Goal: Task Accomplishment & Management: Use online tool/utility

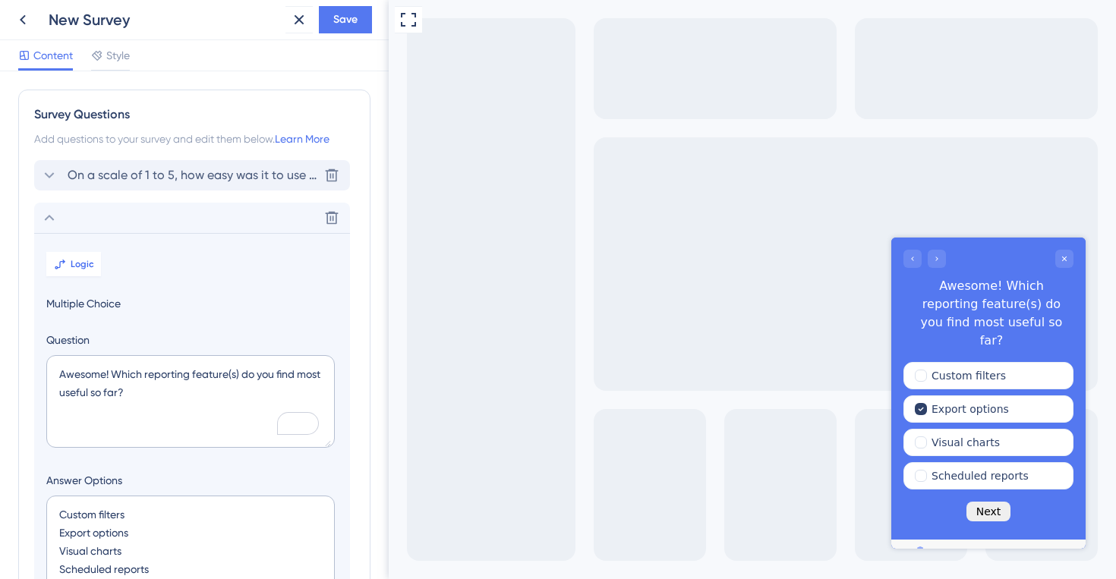
click at [104, 177] on span "On a scale of 1 to 5, how easy was it to use our new reporting dashboard?" at bounding box center [193, 175] width 251 height 18
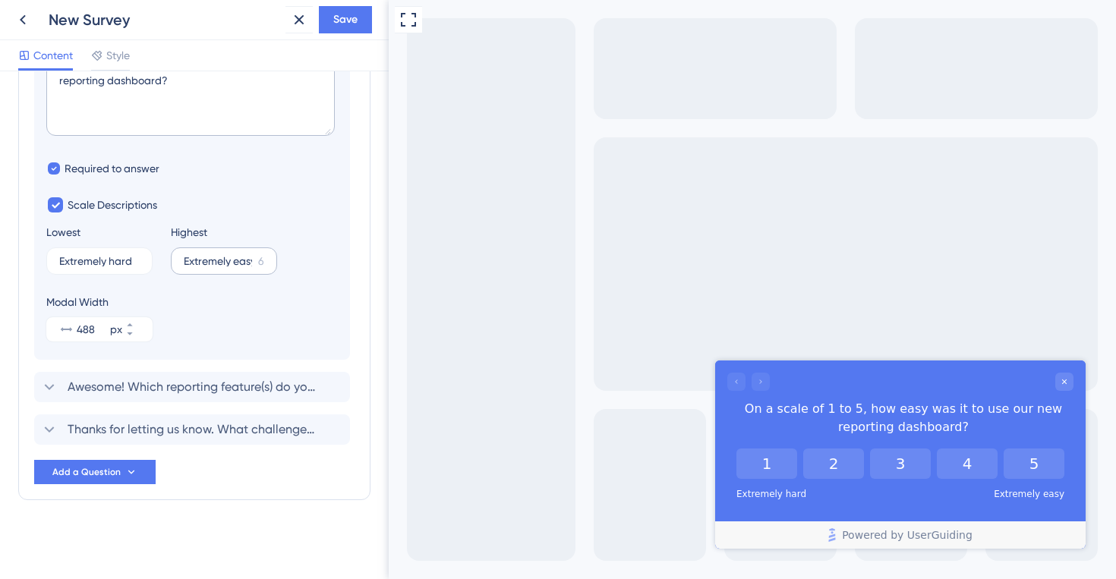
scroll to position [84, 0]
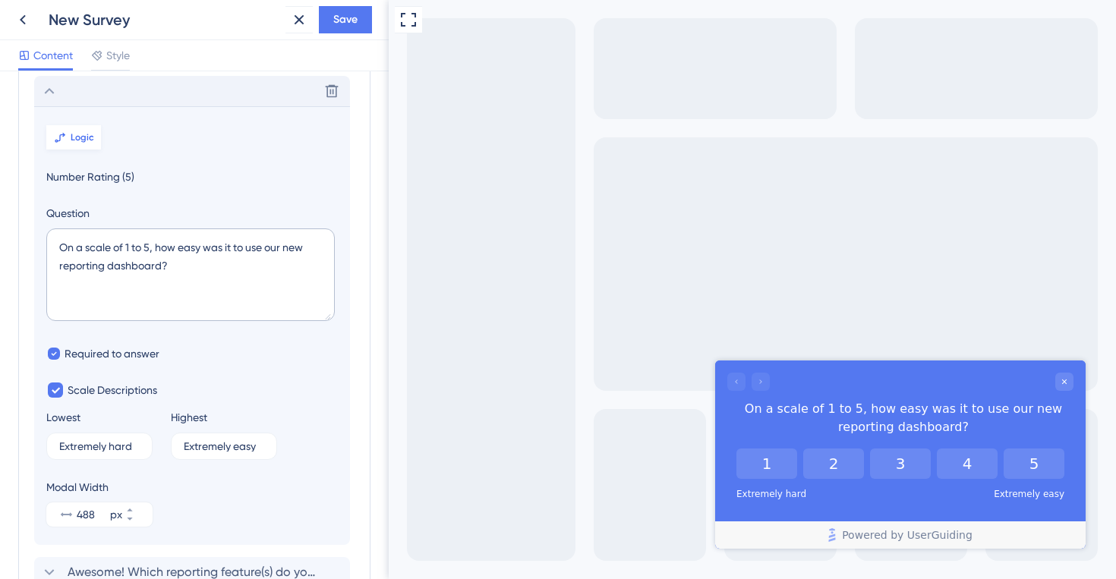
click at [75, 135] on span "Logic" at bounding box center [83, 137] width 24 height 12
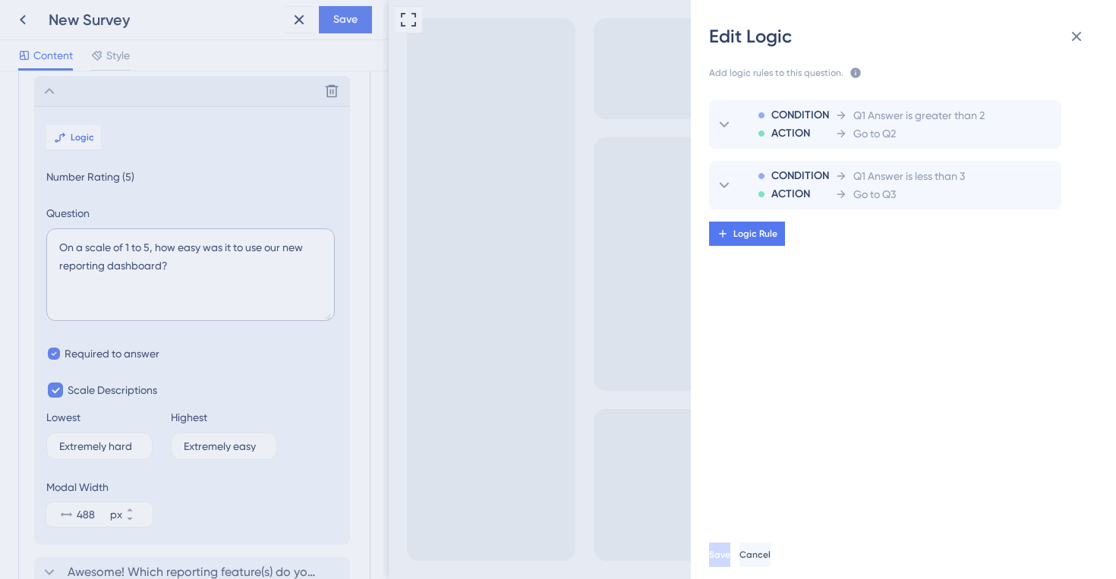
click at [49, 89] on div "Edit Logic Add logic rules to this question. The rules will apply after this qu…" at bounding box center [558, 289] width 1116 height 579
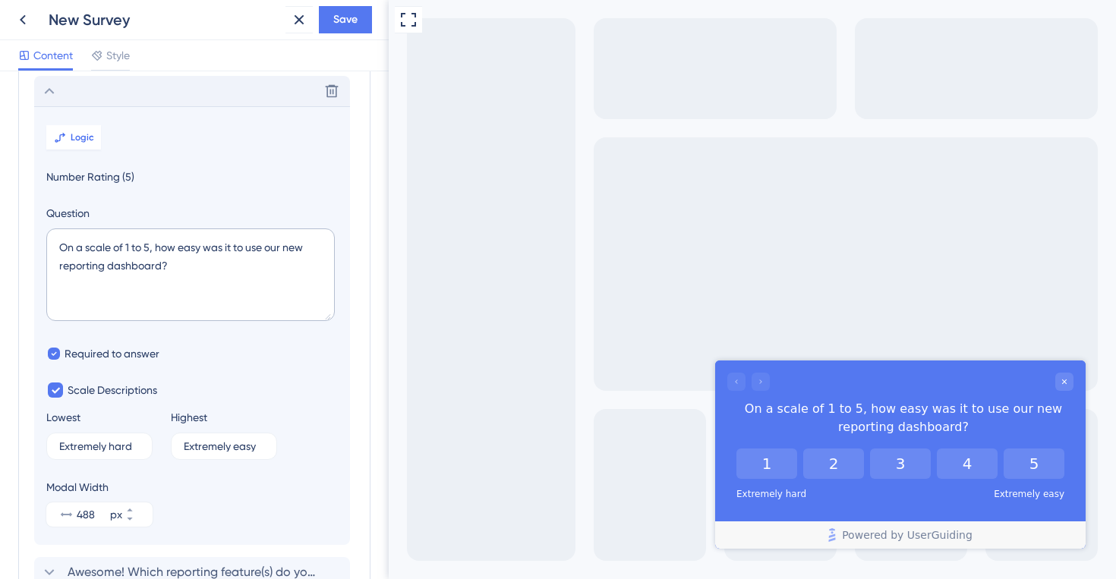
scroll to position [270, 0]
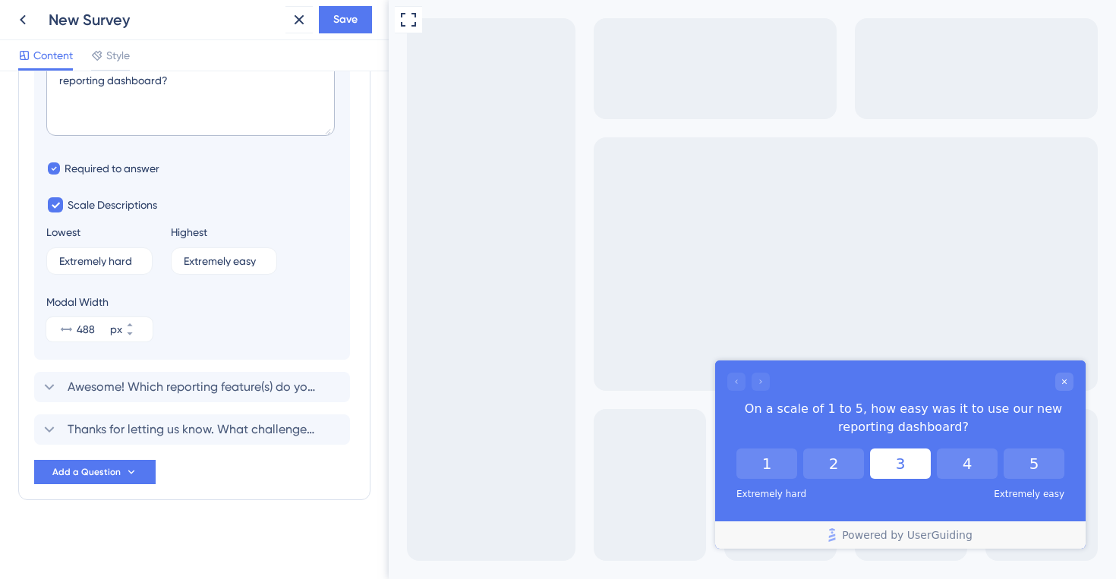
click at [906, 475] on button "3" at bounding box center [900, 464] width 61 height 30
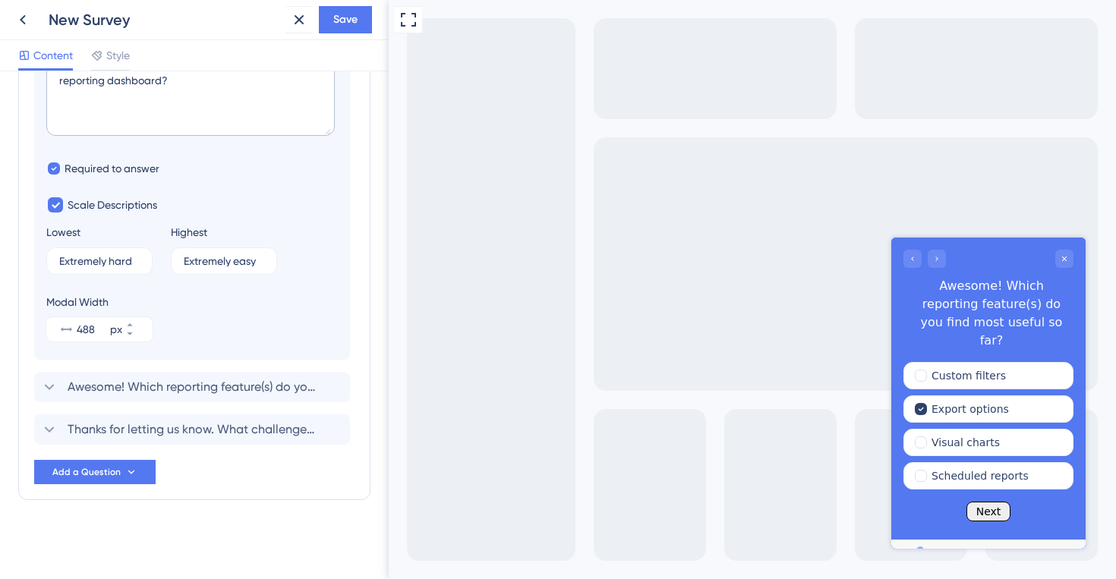
click at [986, 502] on button "Next" at bounding box center [989, 512] width 45 height 20
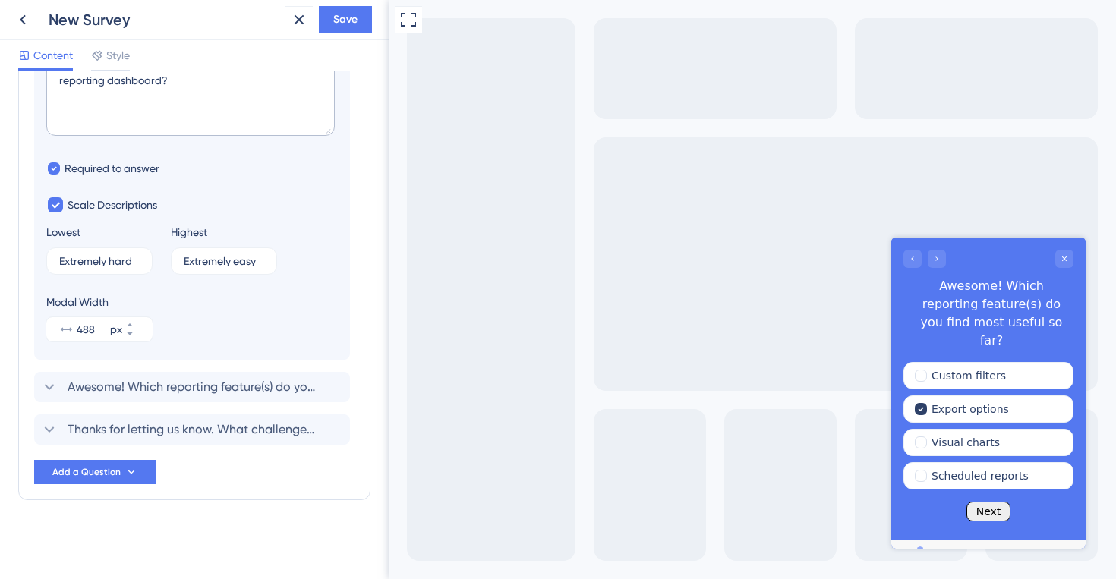
click at [986, 502] on button "Next" at bounding box center [989, 512] width 45 height 20
click at [101, 386] on span "Awesome! Which reporting feature(s) do you find most useful so far?" at bounding box center [193, 387] width 251 height 18
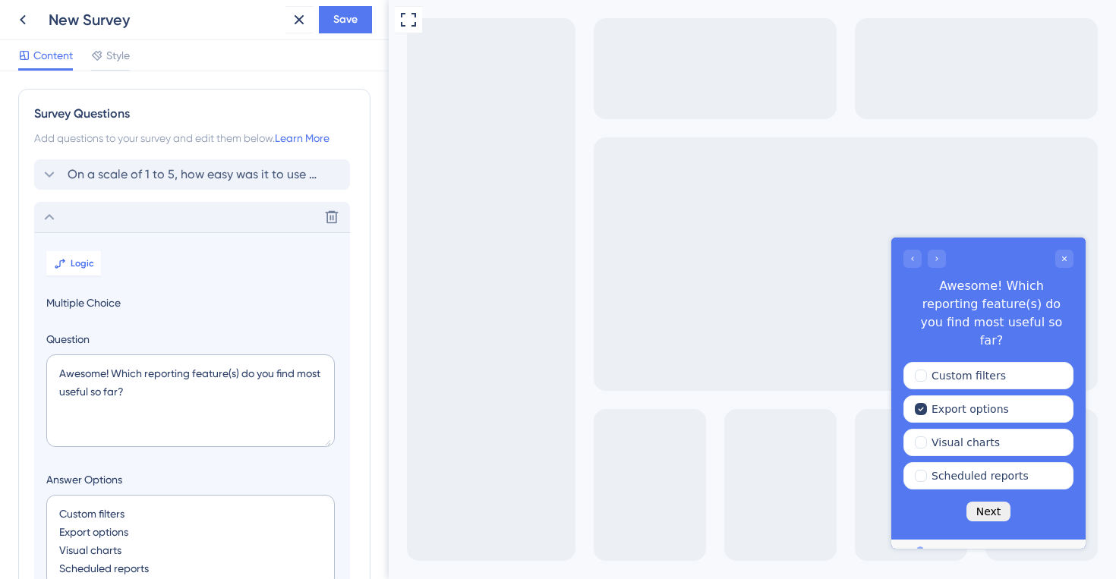
scroll to position [0, 0]
click at [52, 218] on icon at bounding box center [49, 218] width 18 height 18
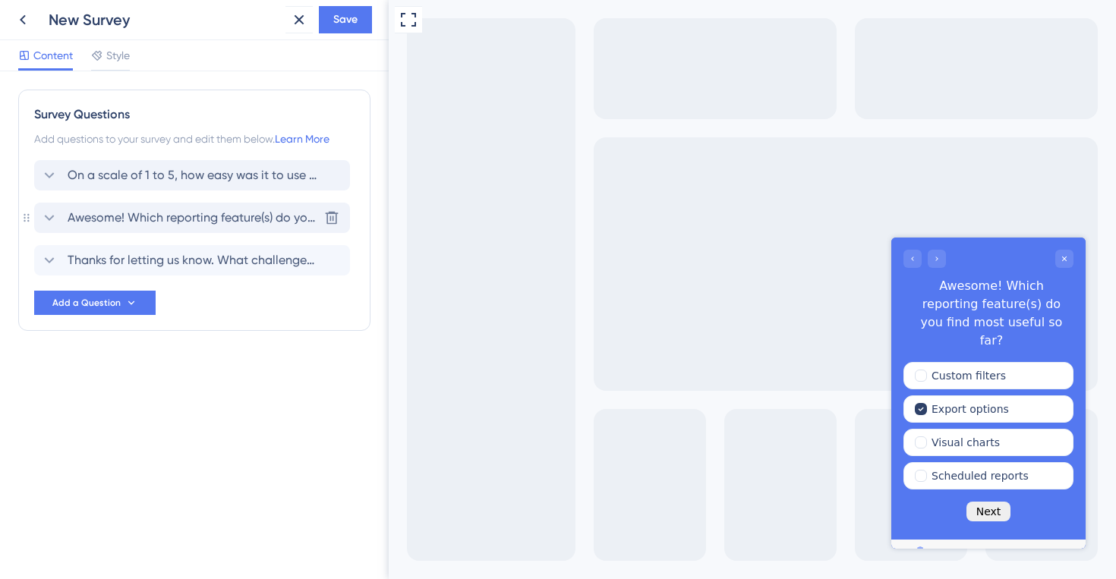
click at [208, 222] on span "Awesome! Which reporting feature(s) do you find most useful so far?" at bounding box center [193, 218] width 251 height 18
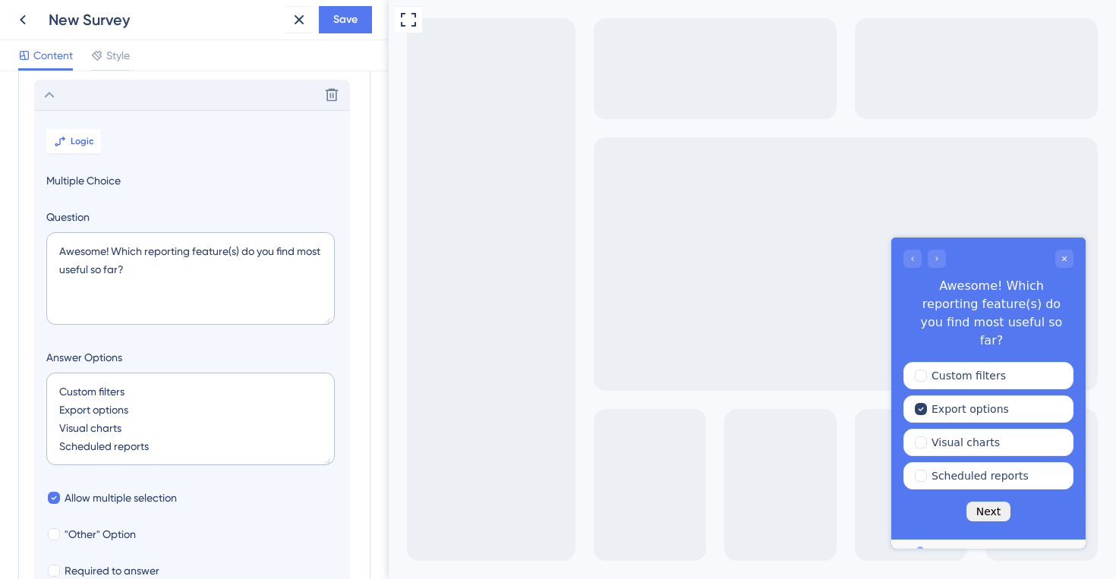
scroll to position [72, 0]
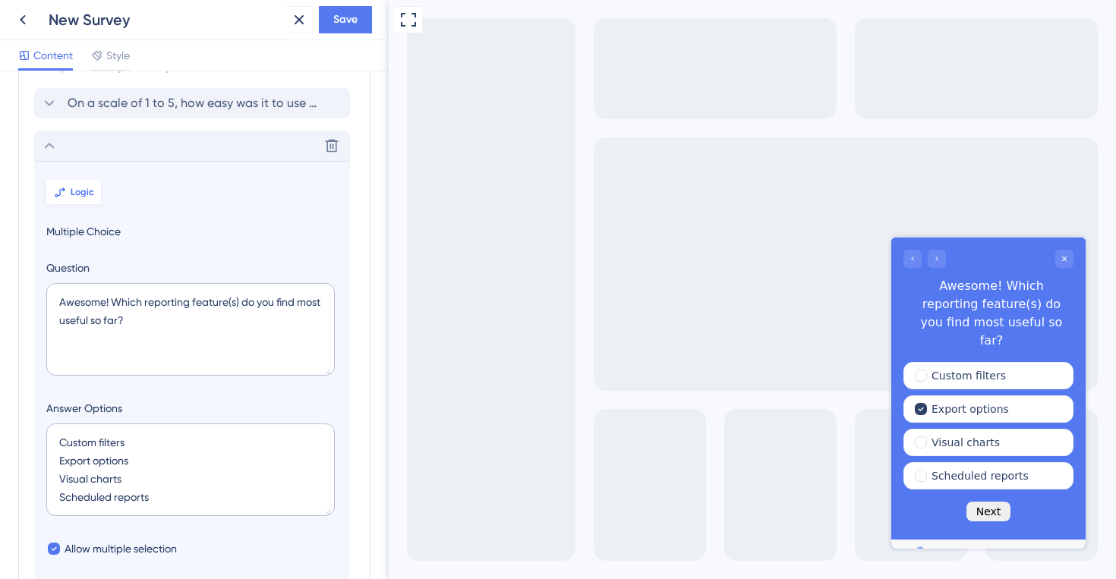
click at [80, 185] on button "Logic" at bounding box center [73, 192] width 55 height 24
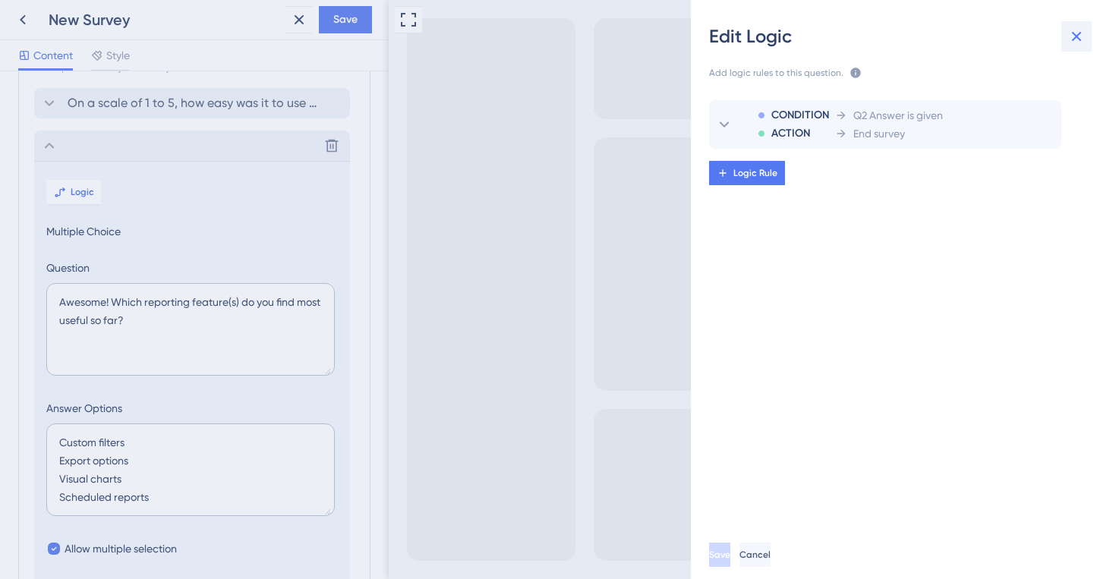
click at [1074, 46] on button at bounding box center [1077, 36] width 30 height 30
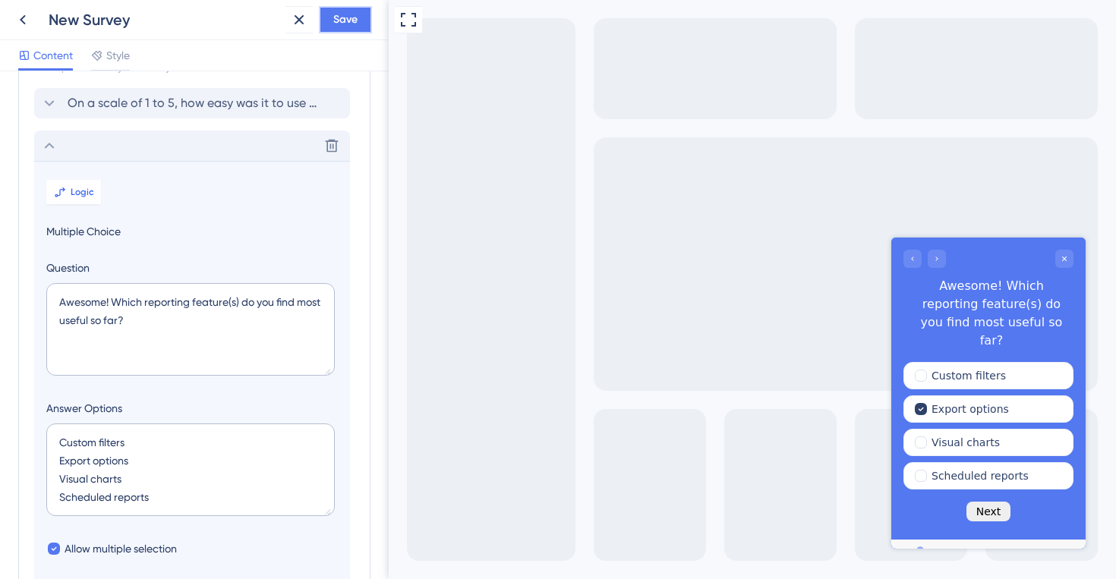
click at [332, 21] on button "Save" at bounding box center [345, 19] width 53 height 27
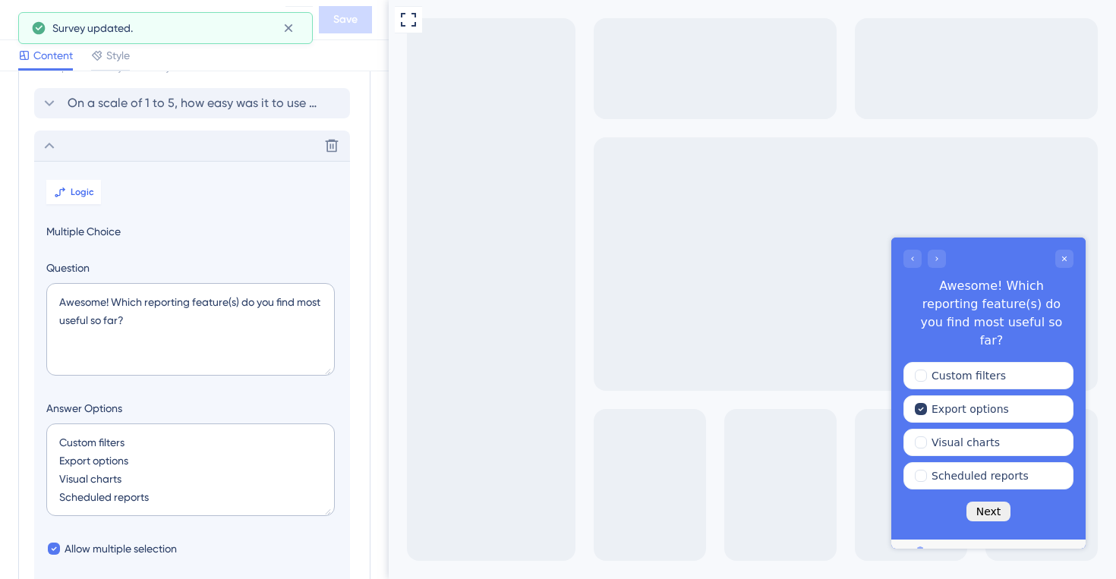
click at [17, 22] on icon at bounding box center [23, 20] width 18 height 18
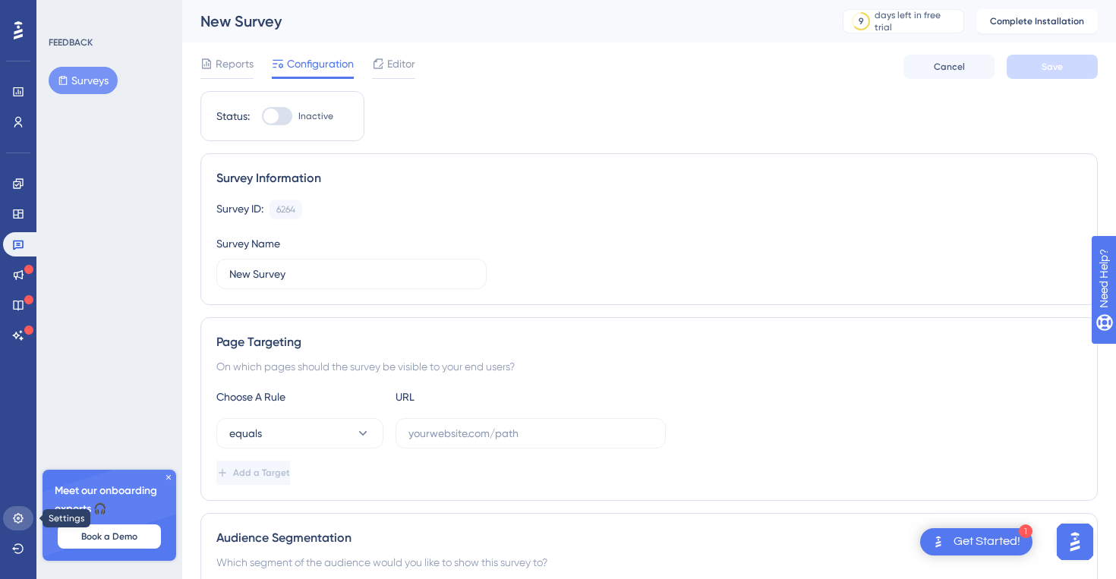
click at [15, 527] on link at bounding box center [18, 519] width 30 height 24
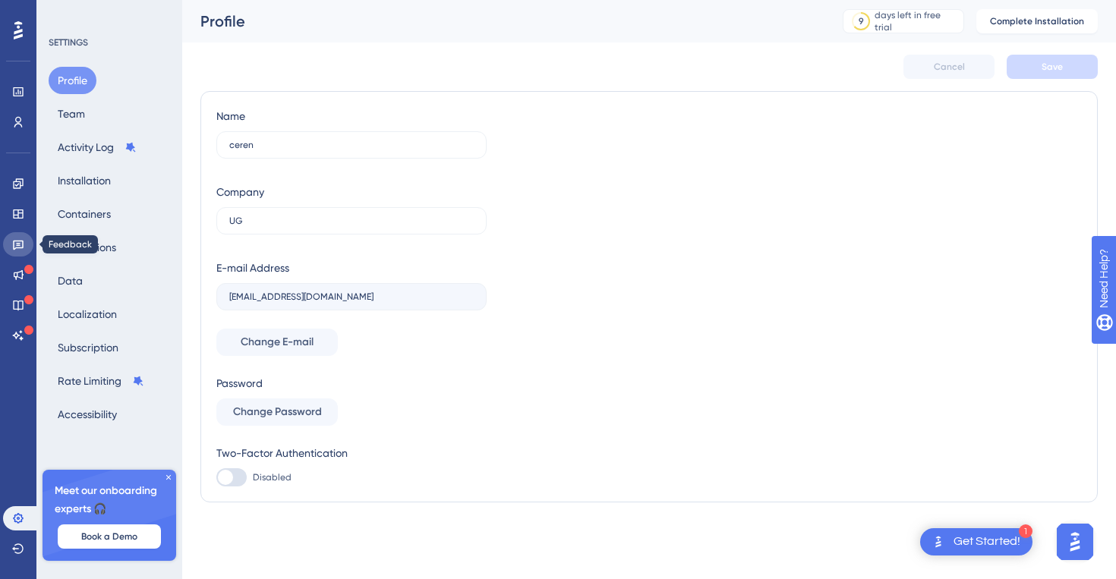
click at [25, 247] on link at bounding box center [18, 244] width 30 height 24
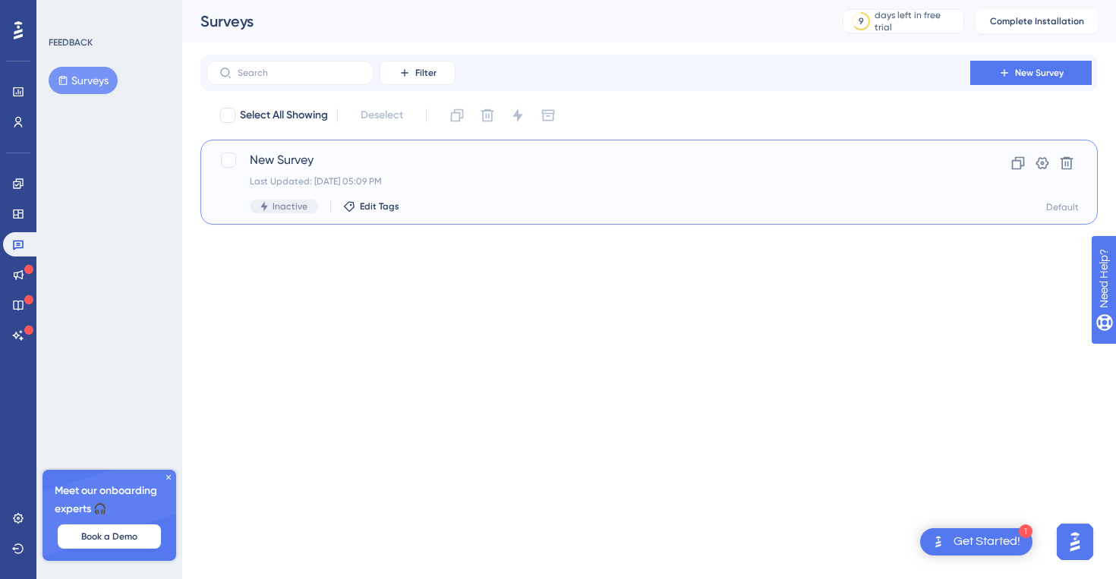
click at [428, 149] on div "New Survey Last Updated: [DATE] 05:09 PM Inactive Edit Tags Clone Settings Dele…" at bounding box center [649, 182] width 898 height 85
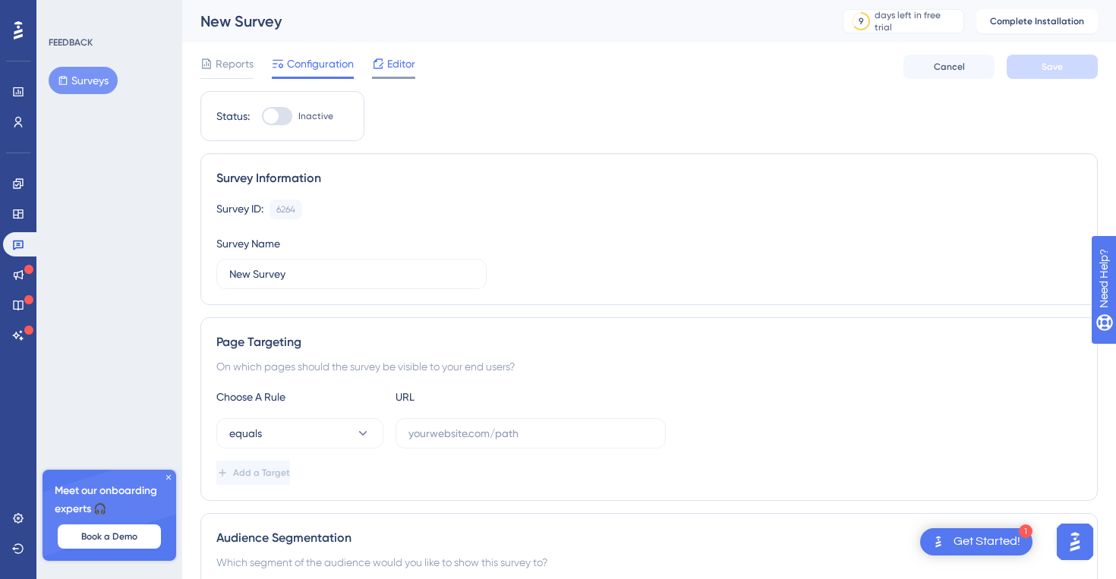
click at [386, 64] on div "Editor" at bounding box center [393, 64] width 43 height 18
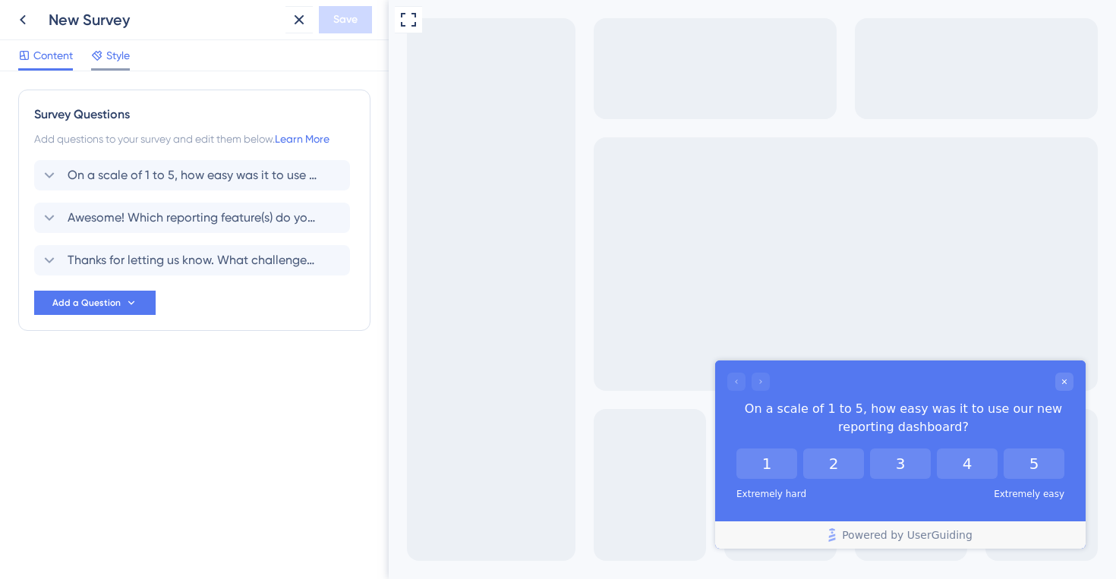
click at [103, 54] on icon at bounding box center [97, 55] width 12 height 12
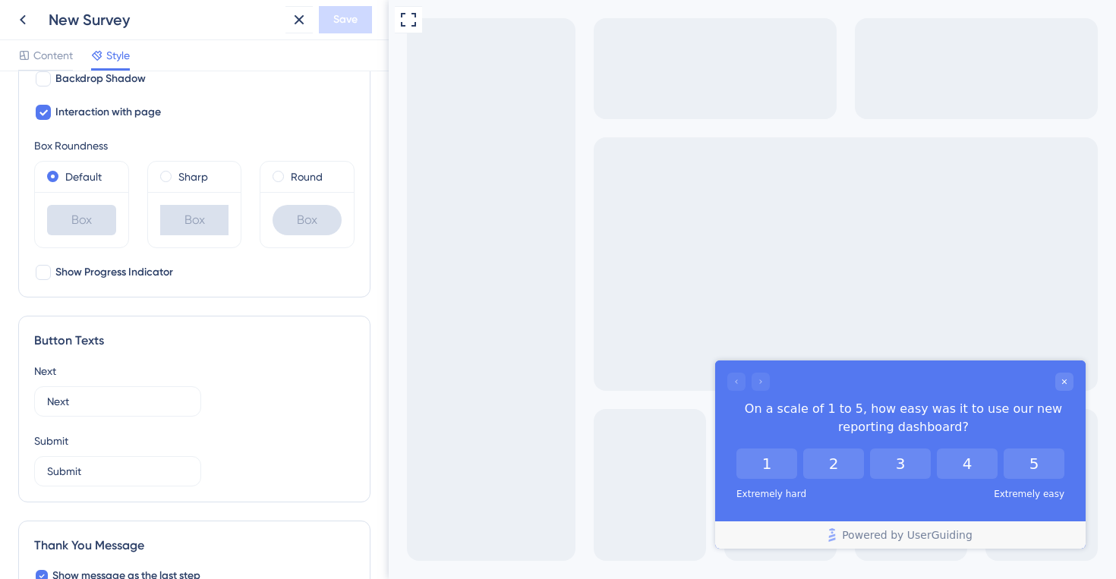
scroll to position [693, 0]
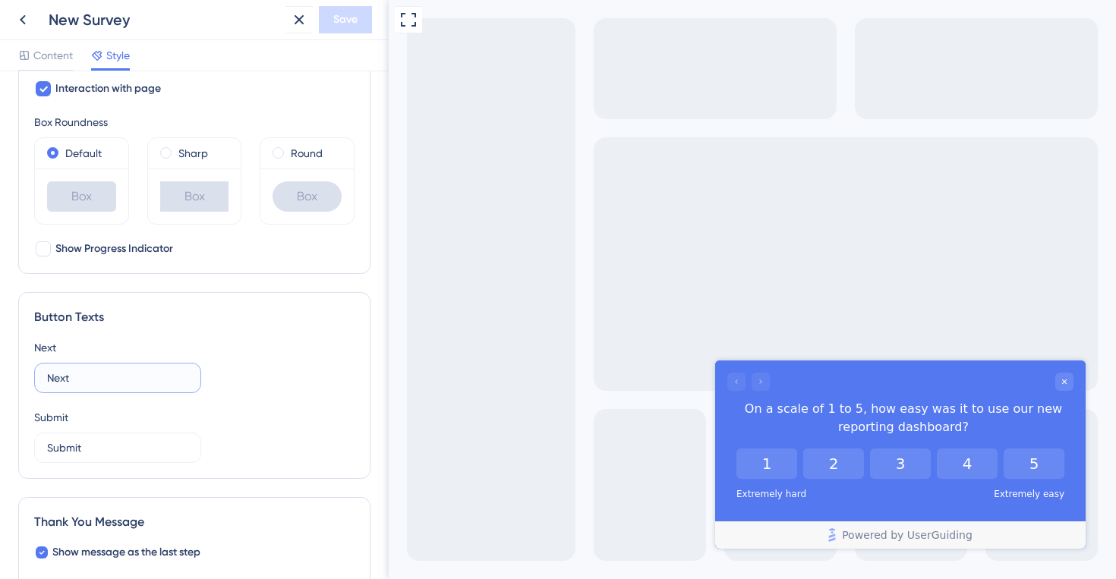
drag, startPoint x: 155, startPoint y: 380, endPoint x: 1, endPoint y: 380, distance: 154.2
click at [1, 380] on div "Color & Typography Background #5478F0 Text #FFFFFF Answers #FFFFFF Background S…" at bounding box center [194, 325] width 389 height 508
type input "Submit"
click at [344, 17] on span "Save" at bounding box center [345, 20] width 24 height 18
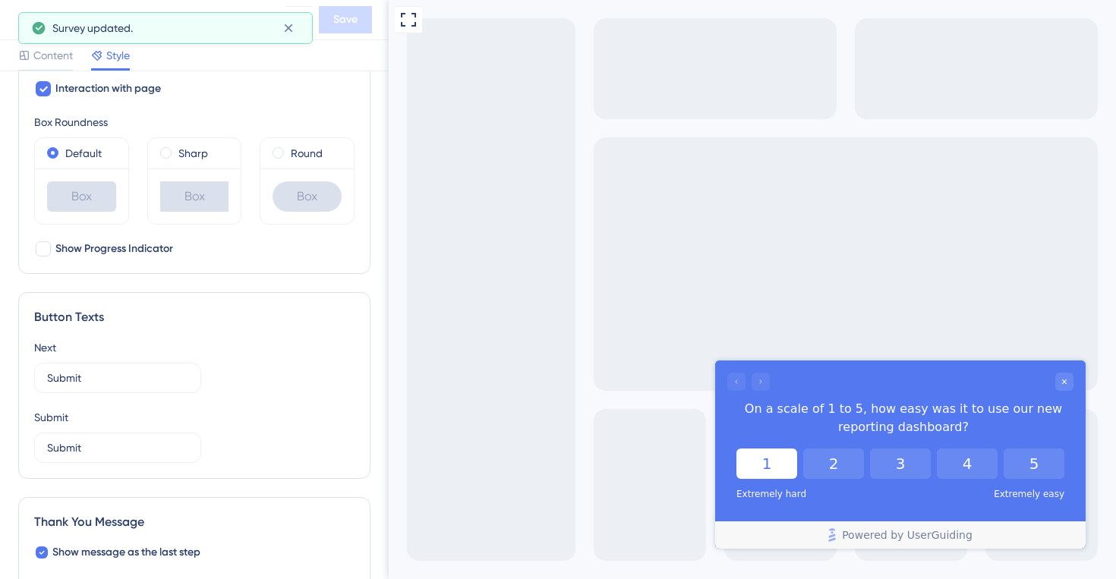
click at [769, 472] on button "1" at bounding box center [767, 464] width 61 height 30
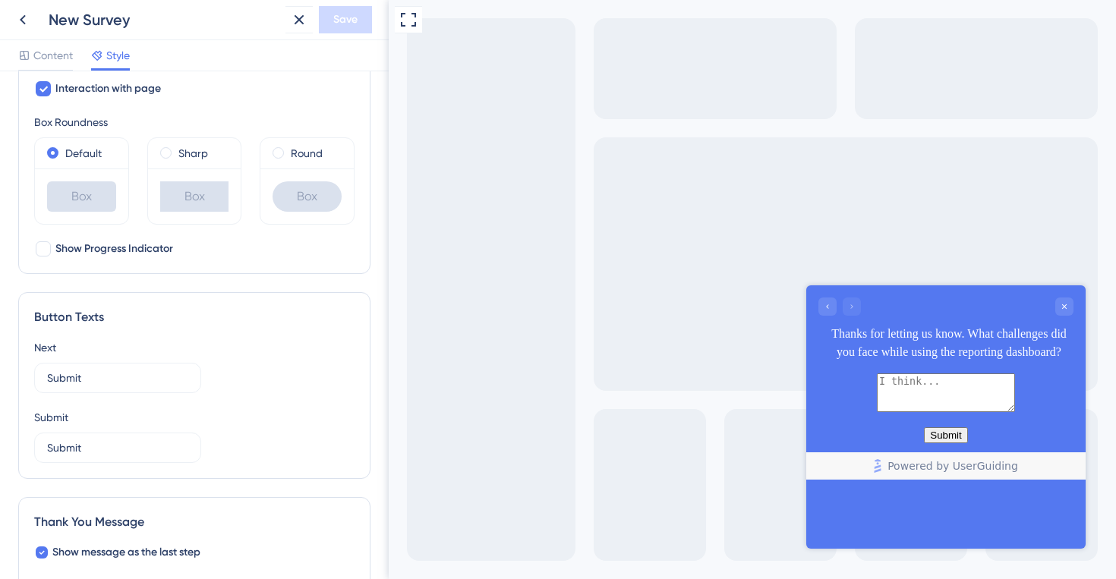
click at [954, 443] on button "Submit" at bounding box center [945, 436] width 43 height 16
click at [828, 314] on div "Go to Question 2" at bounding box center [828, 307] width 18 height 18
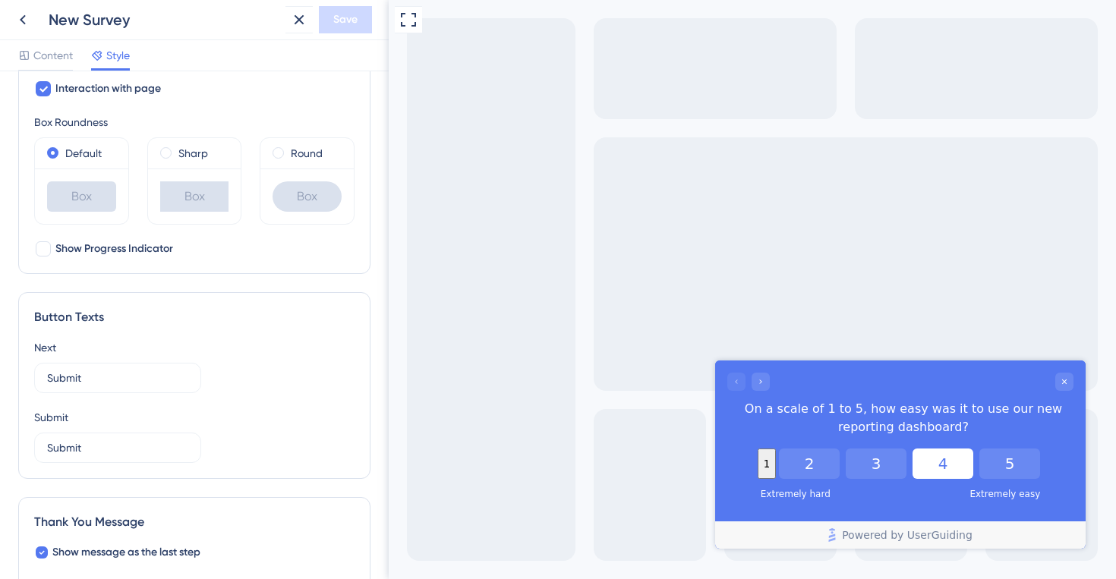
click at [974, 462] on button "4" at bounding box center [943, 464] width 61 height 30
click at [757, 387] on div "Go to Question 2" at bounding box center [761, 382] width 18 height 18
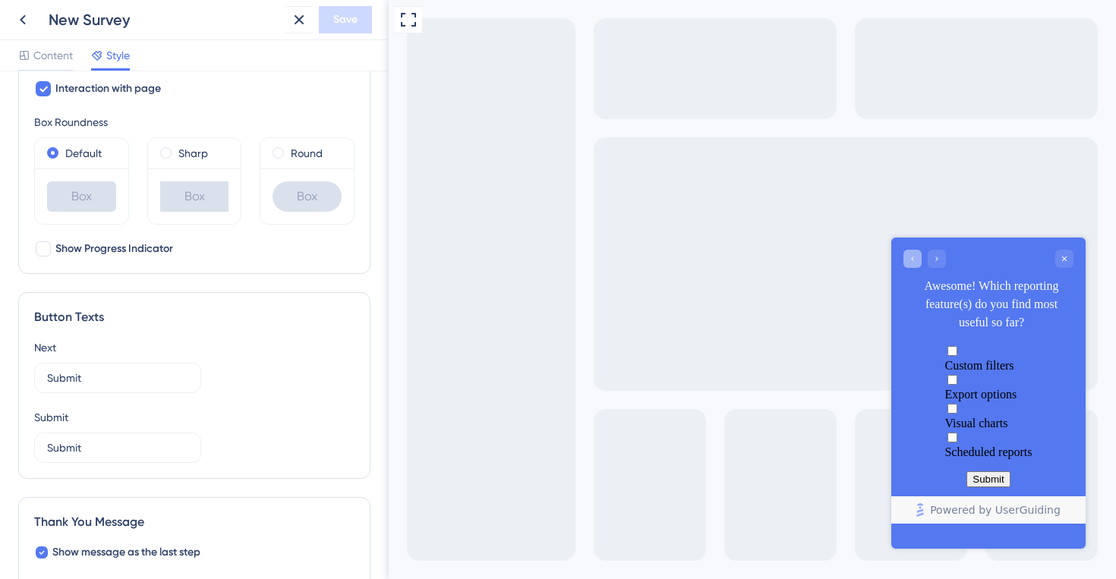
click at [917, 250] on div "Go to Question 1" at bounding box center [913, 259] width 18 height 18
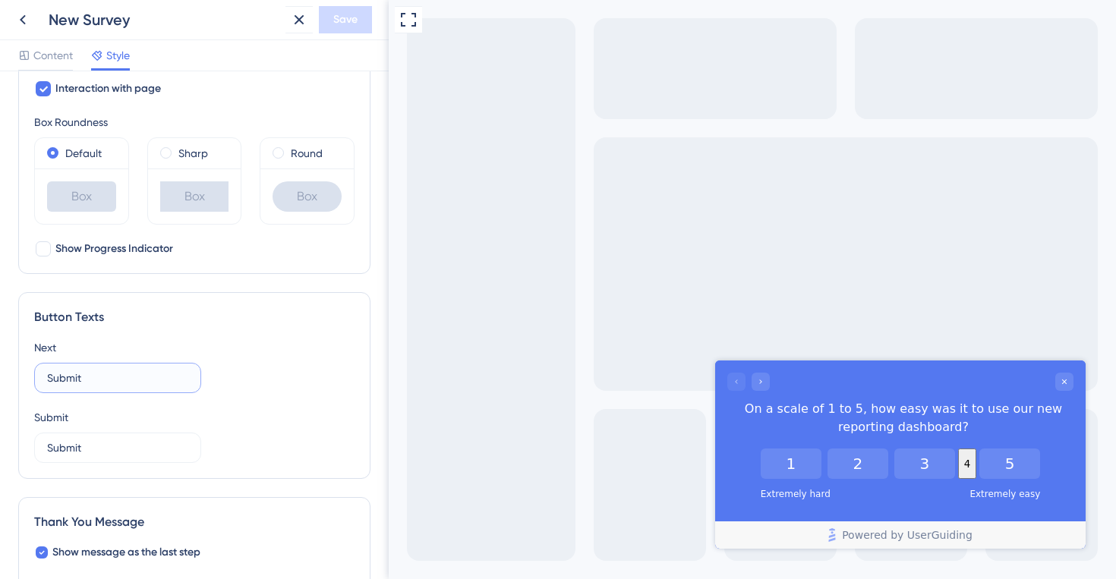
drag, startPoint x: 101, startPoint y: 376, endPoint x: 1, endPoint y: 375, distance: 100.2
click at [1, 375] on div "Color & Typography Background #5478F0 Text #FFFFFF Answers #FFFFFF Background S…" at bounding box center [194, 325] width 389 height 508
click at [19, 22] on icon at bounding box center [23, 20] width 18 height 18
